Goal: Navigation & Orientation: Find specific page/section

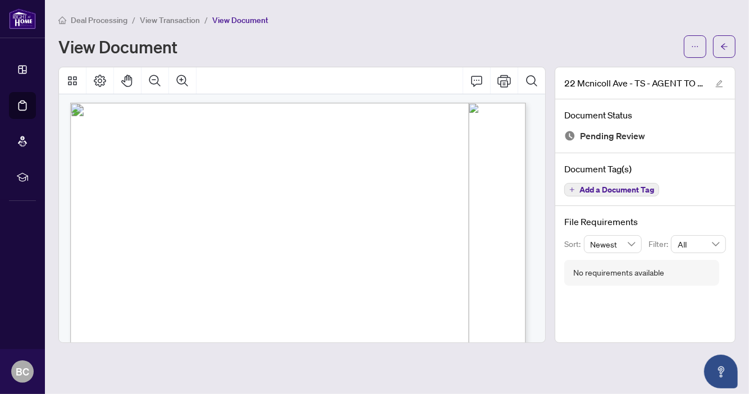
scroll to position [3, 0]
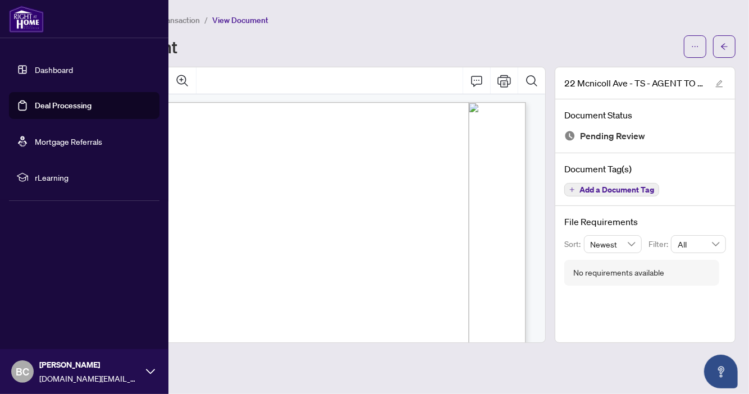
click at [57, 65] on link "Dashboard" at bounding box center [54, 70] width 38 height 10
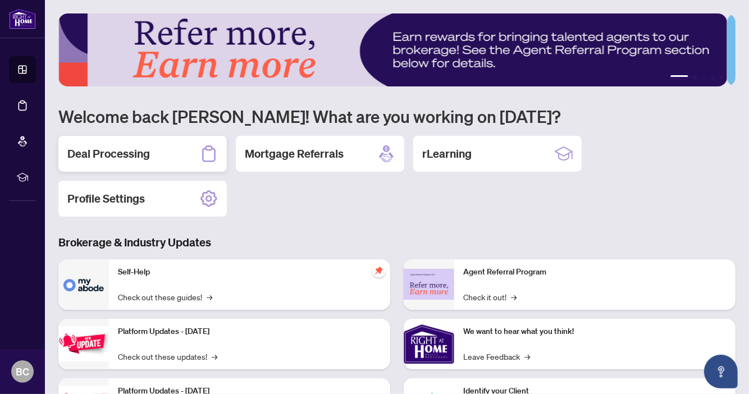
click at [116, 149] on h2 "Deal Processing" at bounding box center [108, 154] width 83 height 16
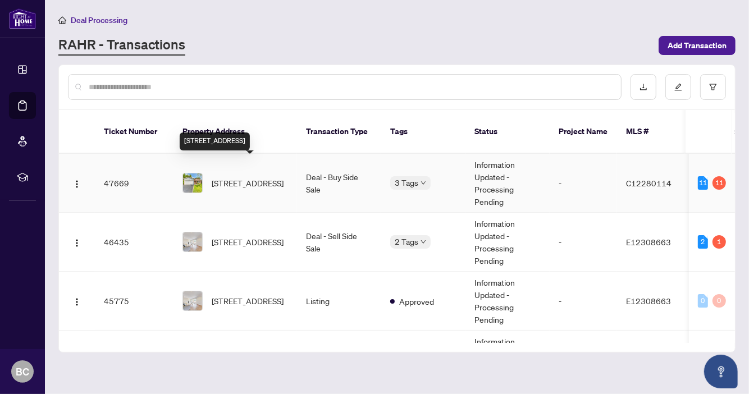
click at [240, 177] on span "[STREET_ADDRESS]" at bounding box center [248, 183] width 72 height 12
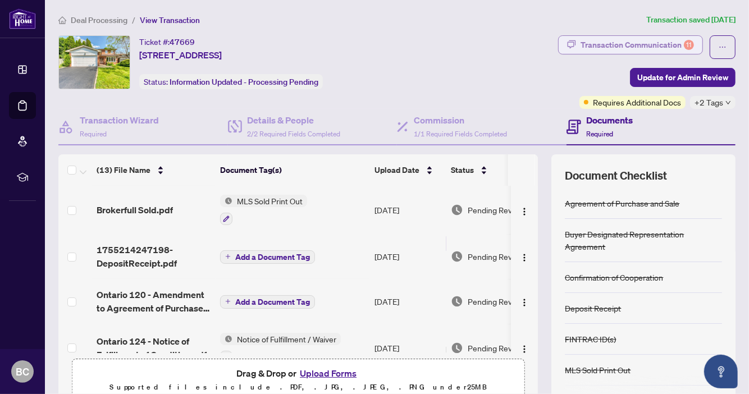
click at [639, 46] on div "Transaction Communication 11" at bounding box center [637, 45] width 113 height 18
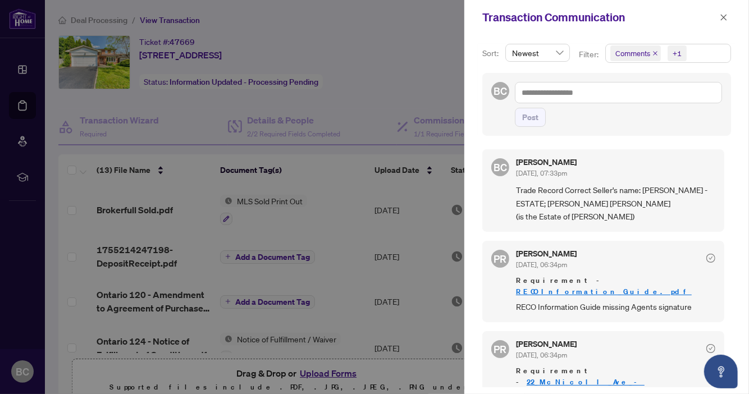
click at [23, 26] on div at bounding box center [374, 197] width 749 height 394
click at [723, 12] on span "button" at bounding box center [724, 17] width 8 height 18
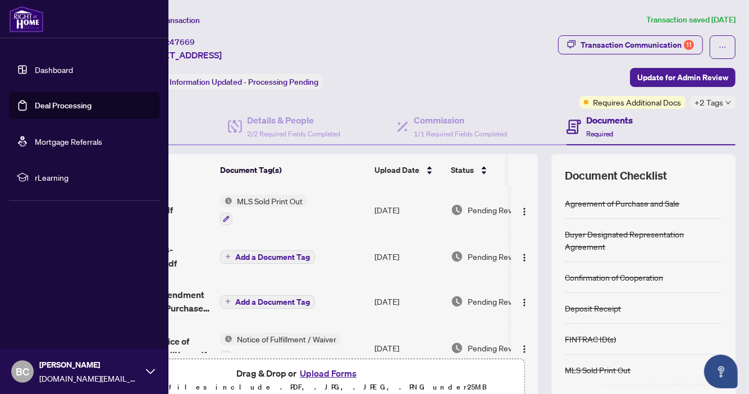
click at [42, 66] on link "Dashboard" at bounding box center [54, 70] width 38 height 10
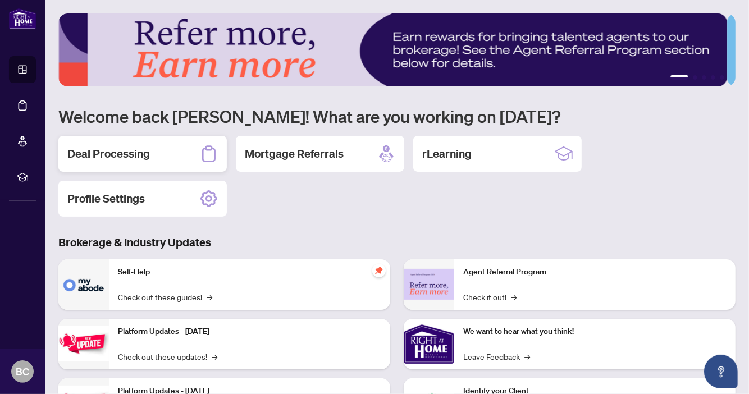
click at [119, 155] on h2 "Deal Processing" at bounding box center [108, 154] width 83 height 16
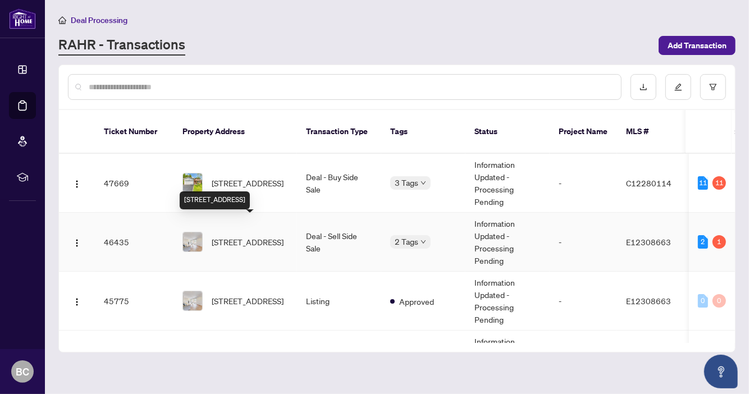
click at [245, 236] on span "[STREET_ADDRESS]" at bounding box center [248, 242] width 72 height 12
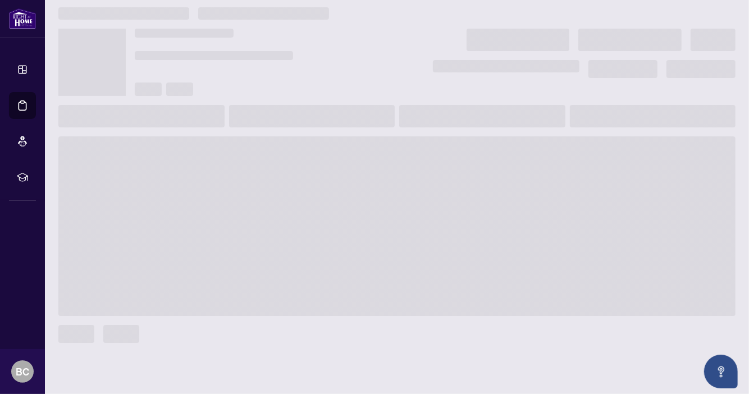
scroll to position [7, 0]
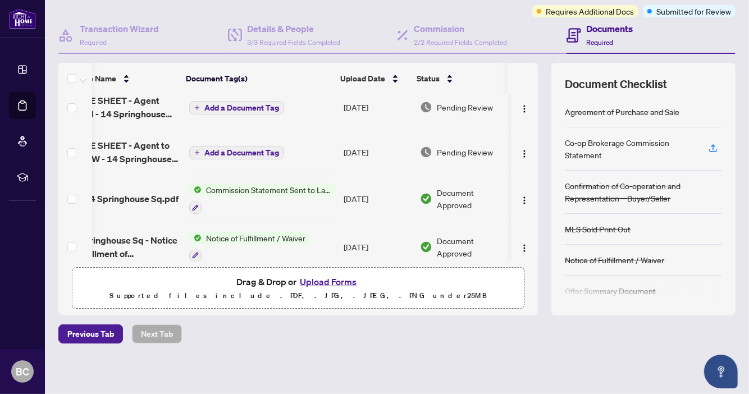
scroll to position [0, 42]
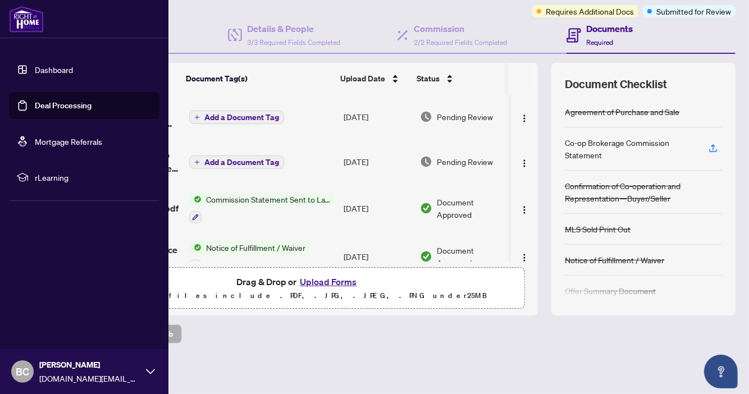
click at [25, 17] on img at bounding box center [26, 19] width 35 height 27
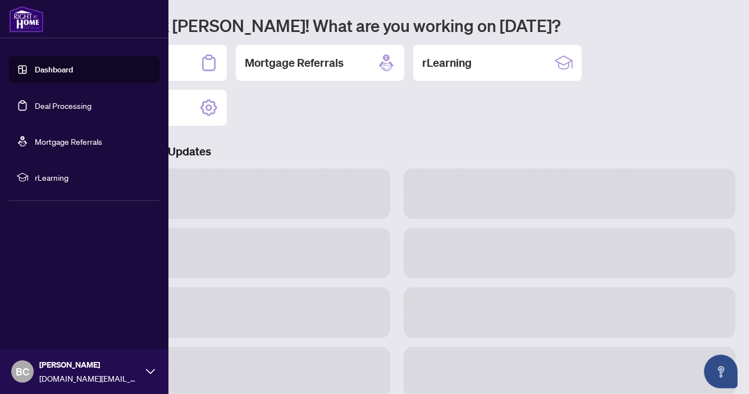
scroll to position [90, 0]
